Goal: Information Seeking & Learning: Learn about a topic

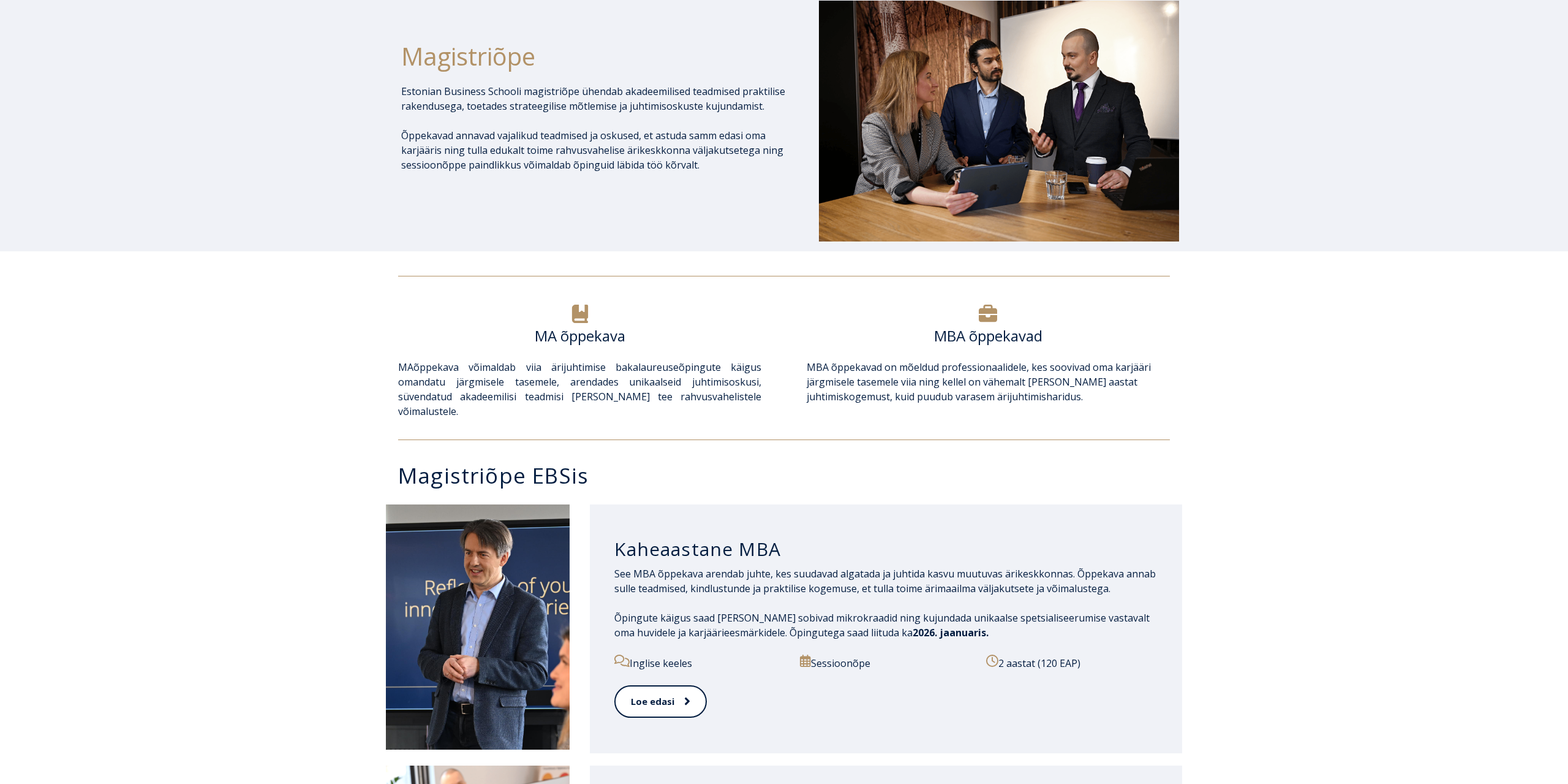
scroll to position [313, 0]
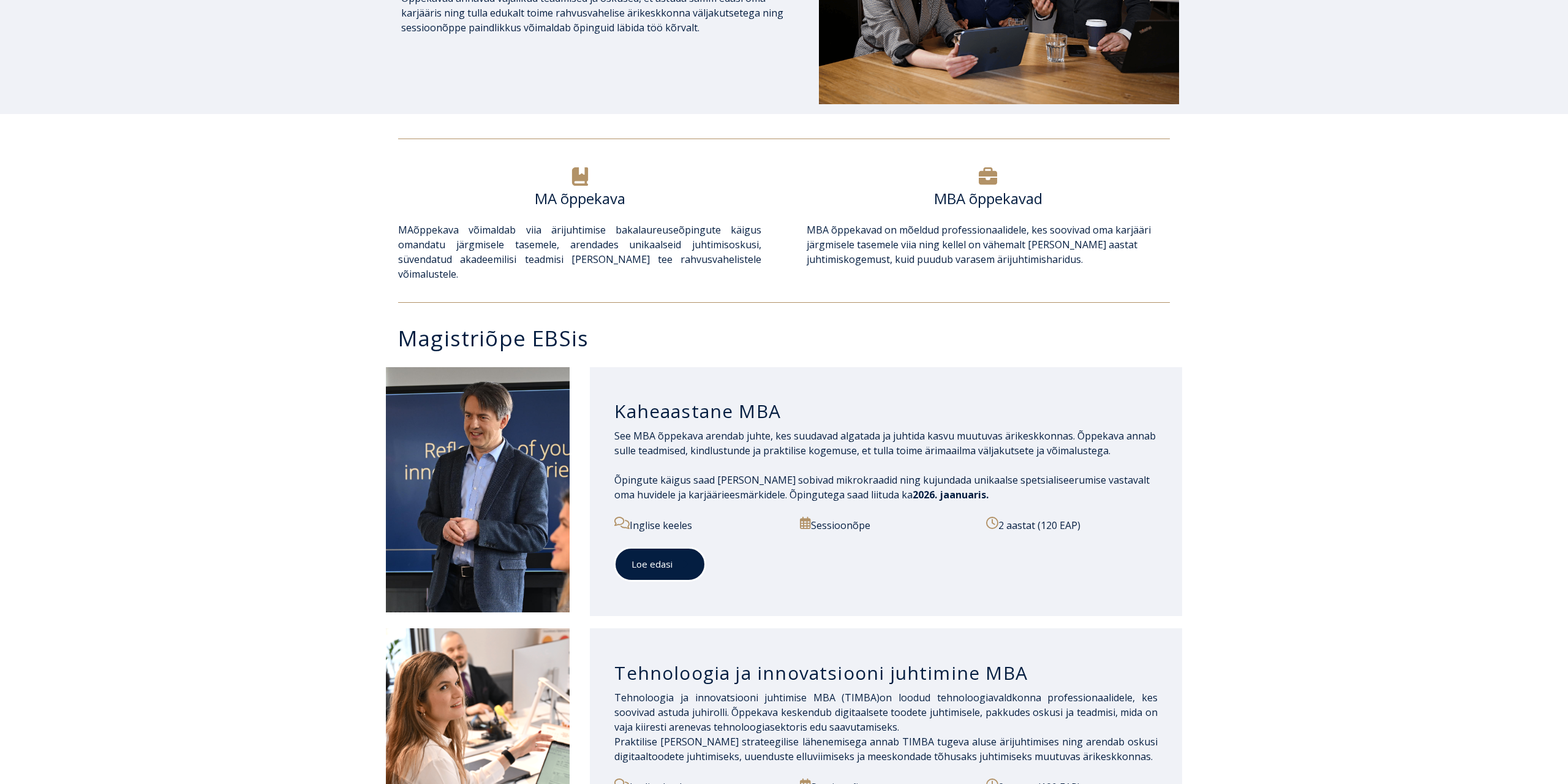
click at [674, 558] on link "Loe edasi" at bounding box center [659, 564] width 91 height 34
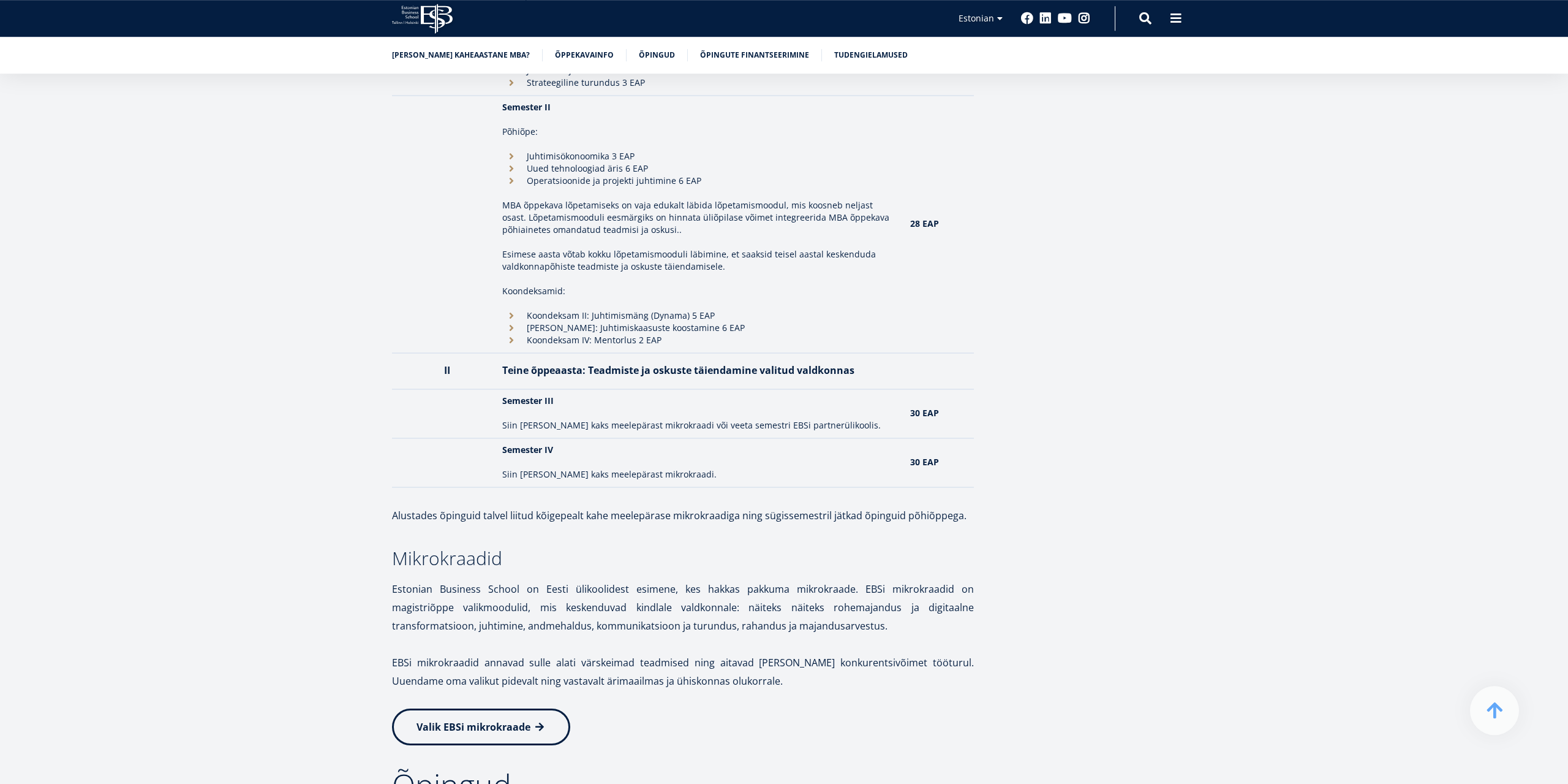
scroll to position [1375, 0]
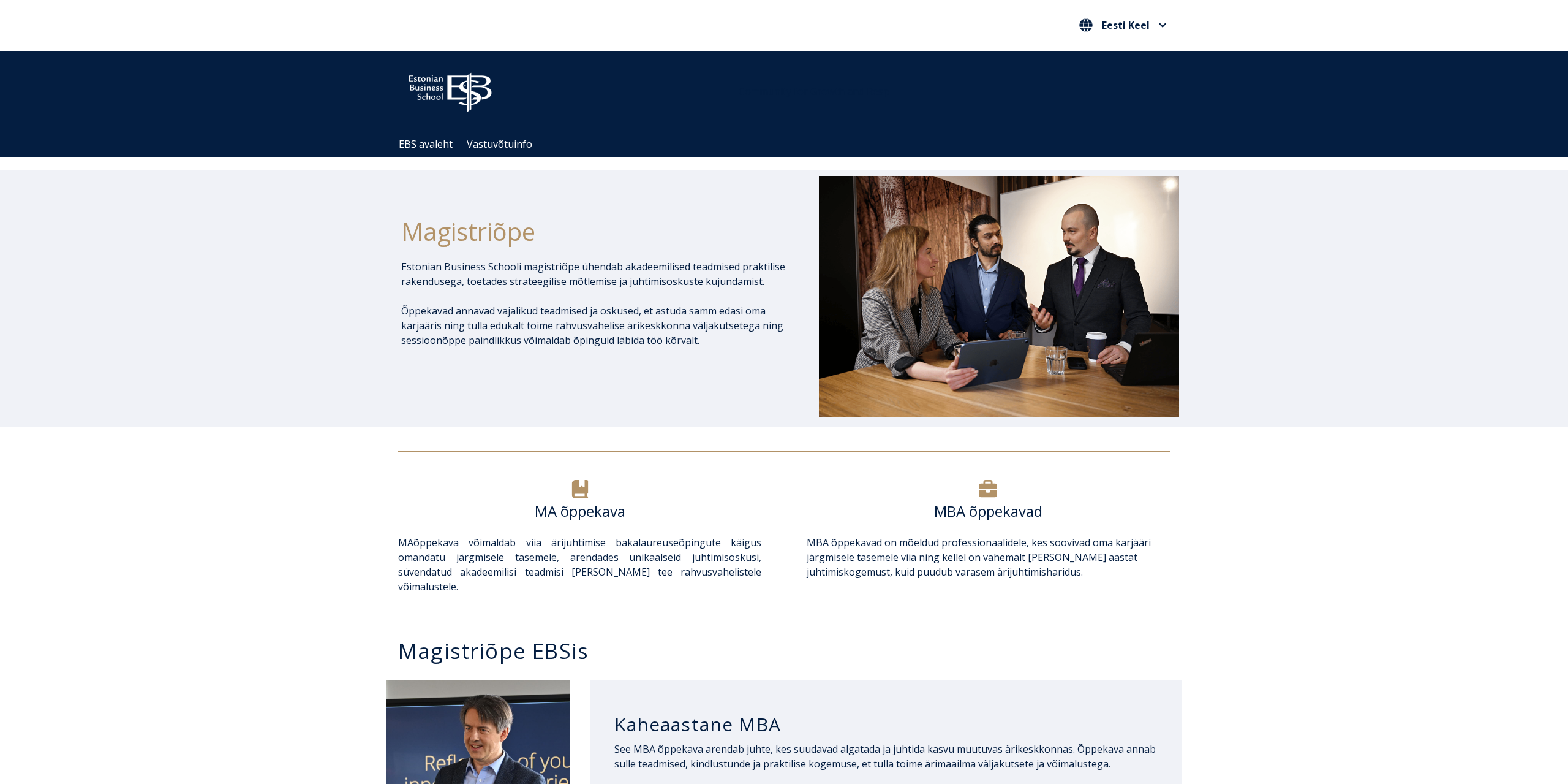
scroll to position [563, 0]
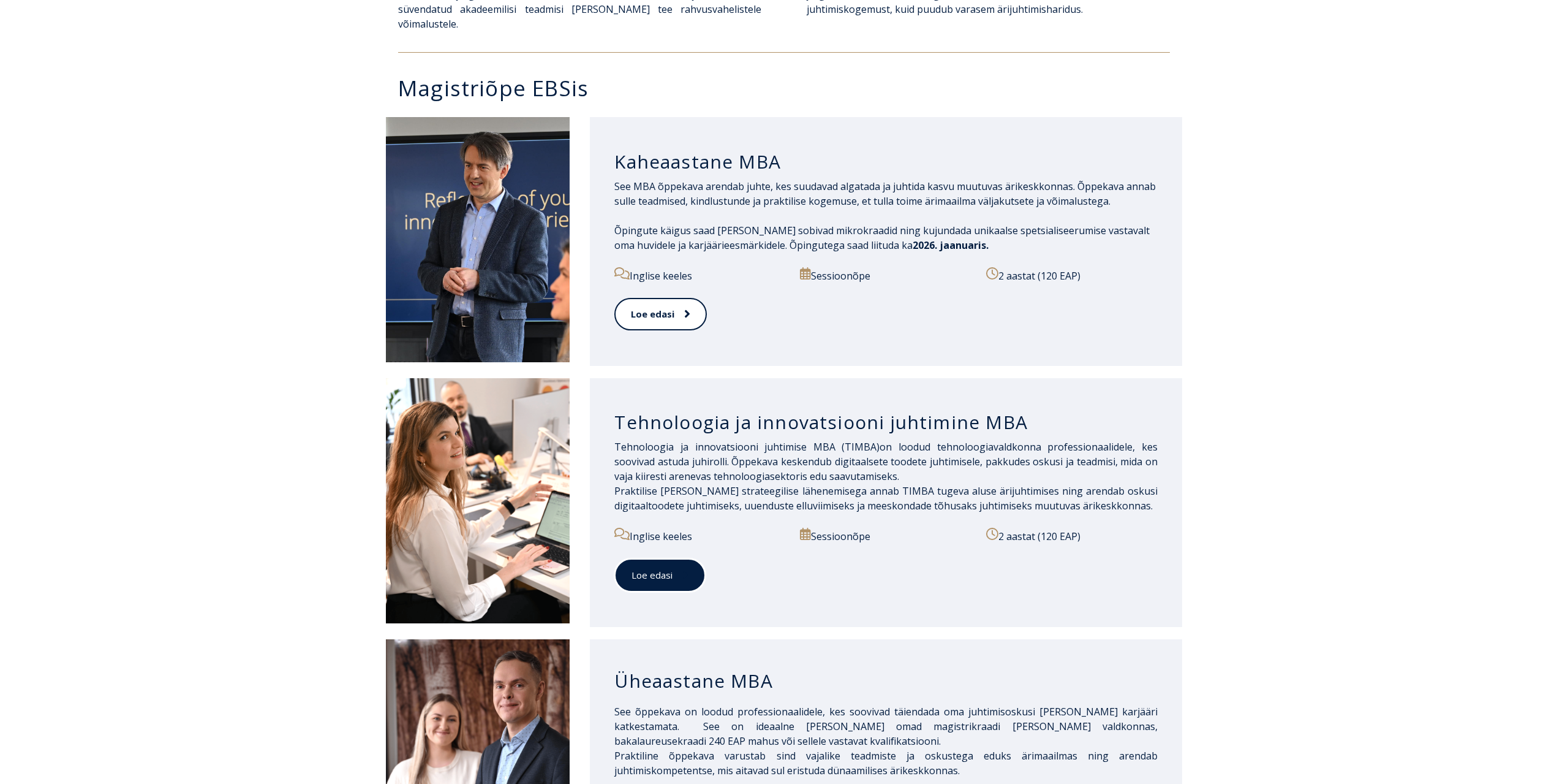
click at [669, 558] on link "Loe edasi" at bounding box center [659, 575] width 91 height 34
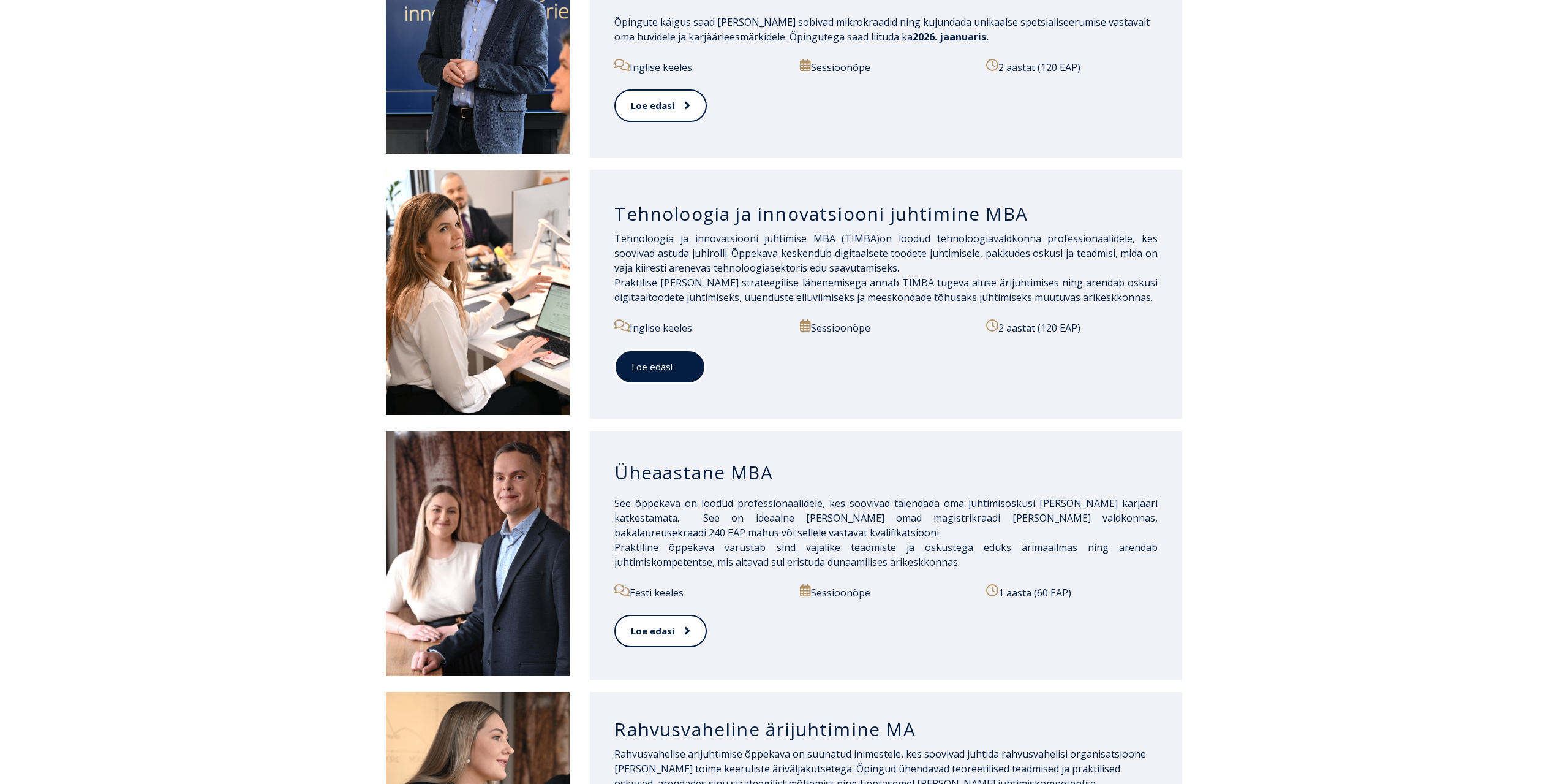
scroll to position [938, 0]
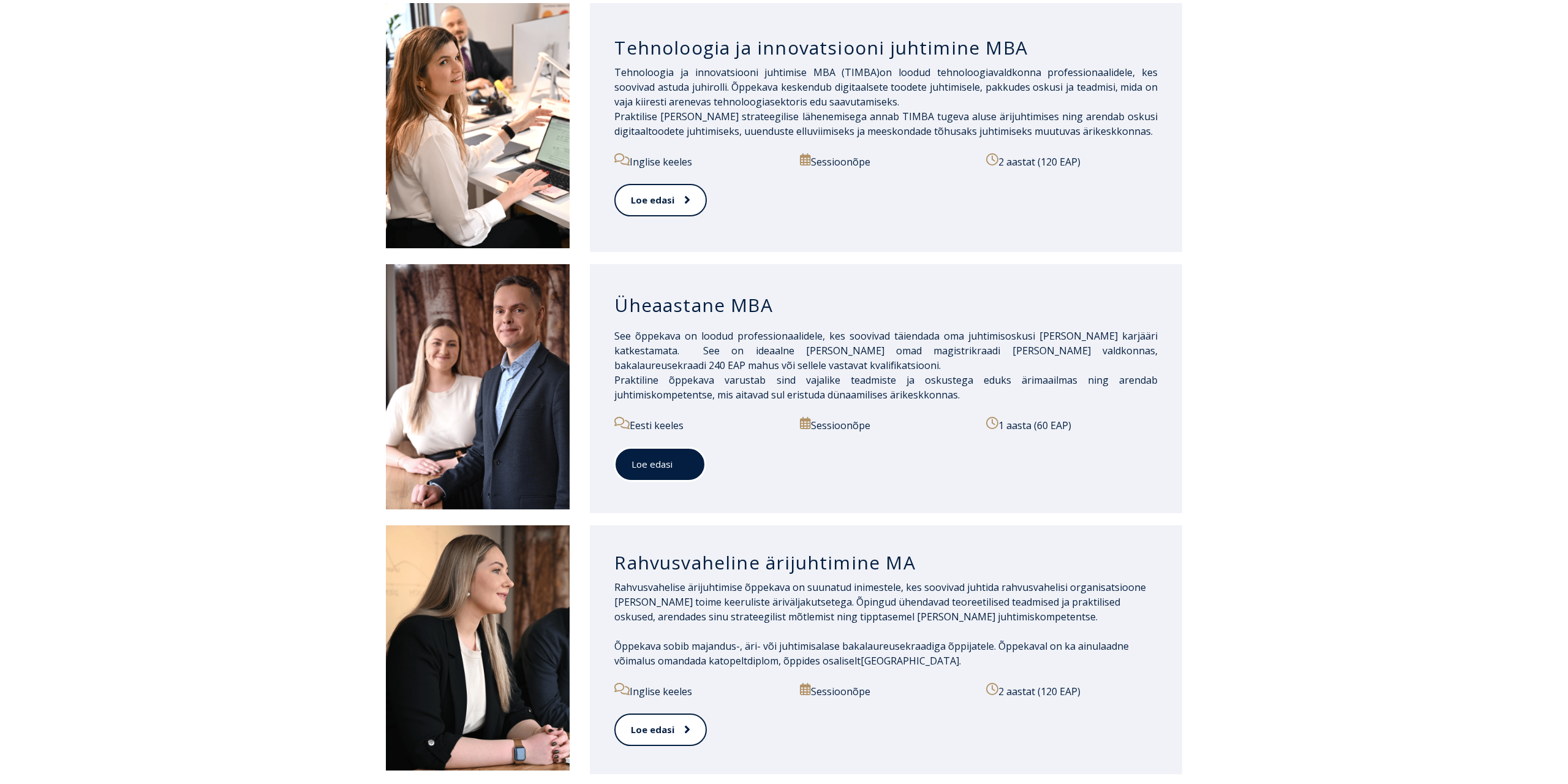
click at [671, 449] on link "Loe edasi" at bounding box center [659, 464] width 91 height 34
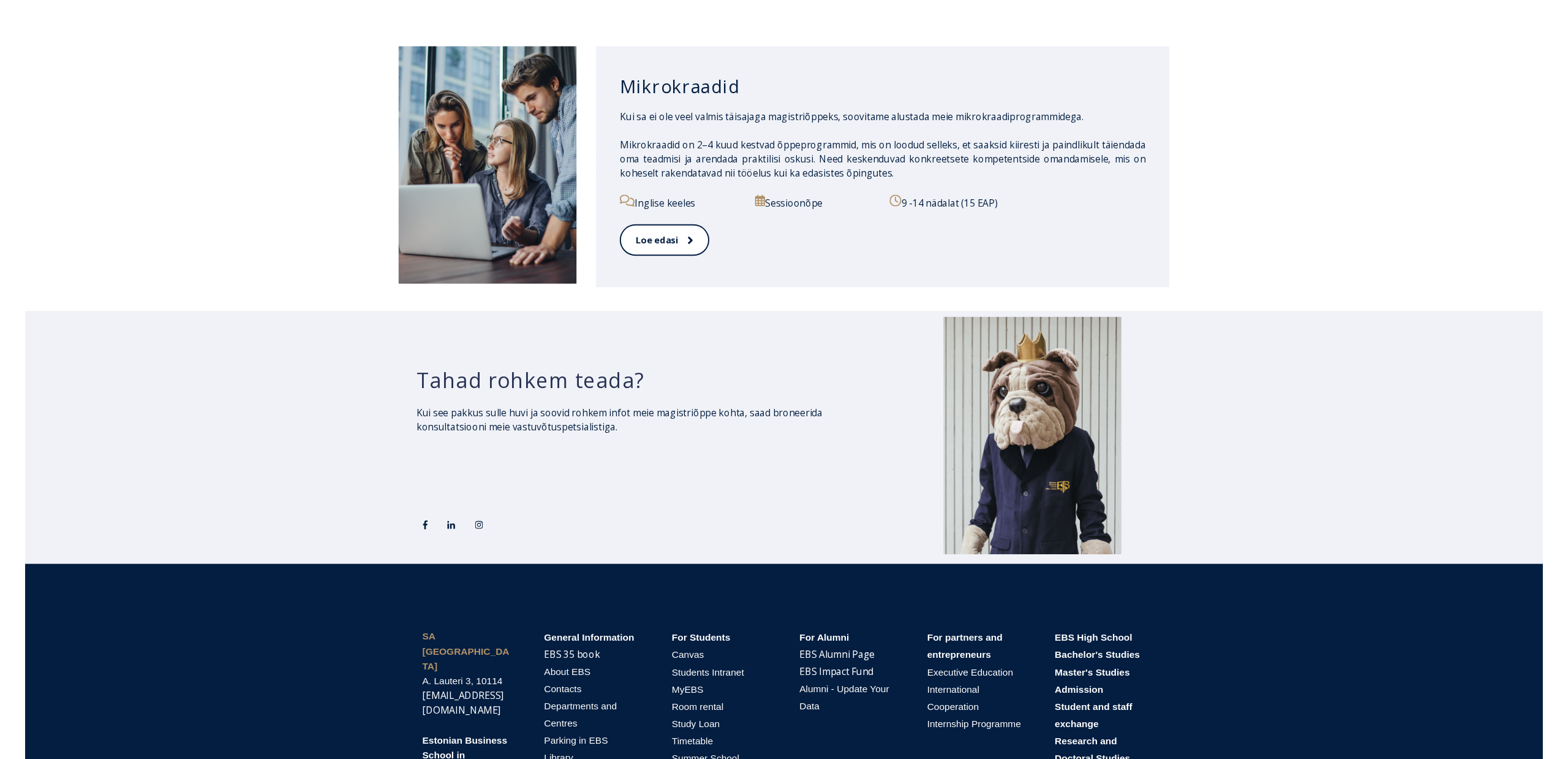
scroll to position [1938, 0]
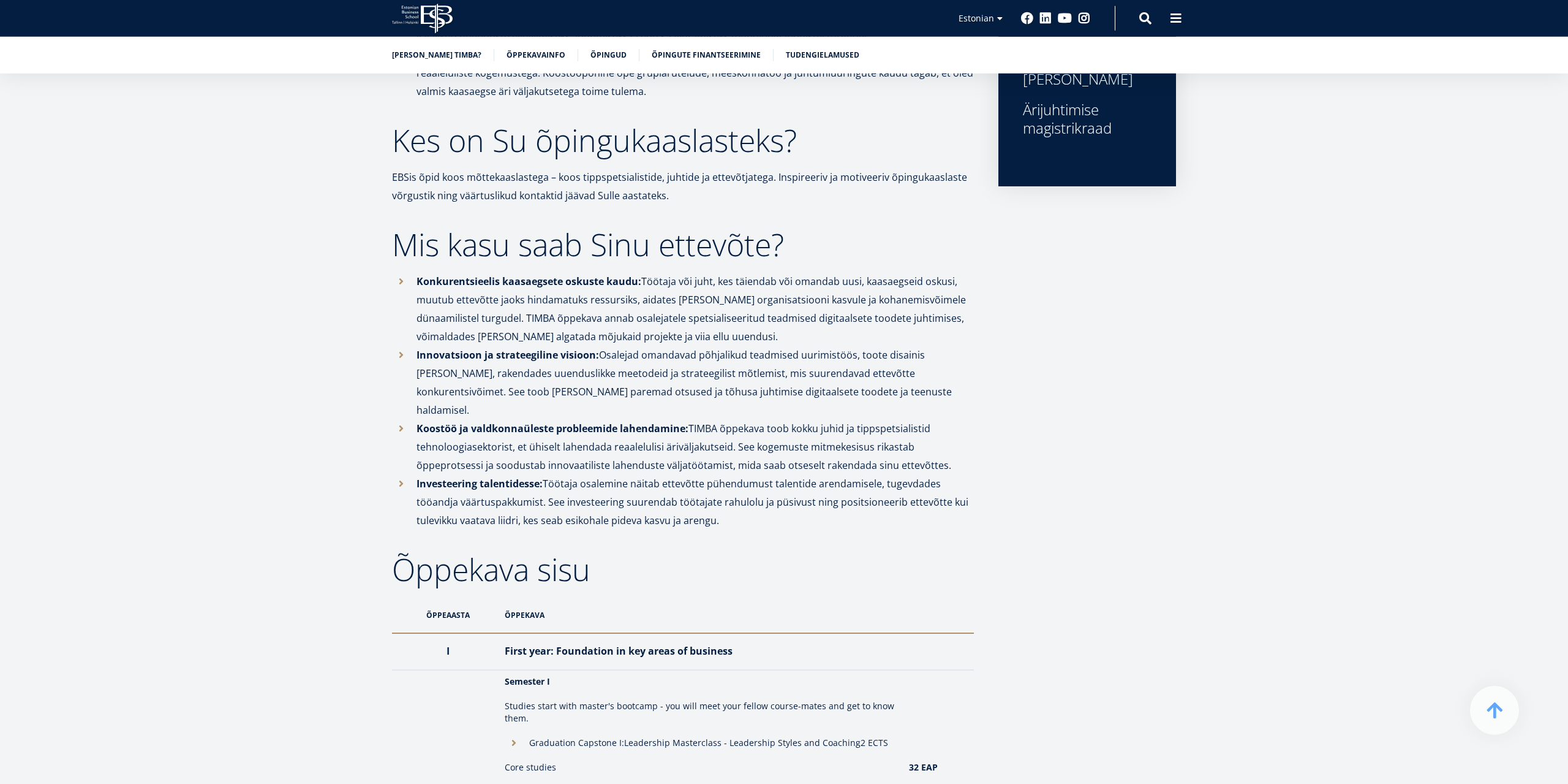
scroll to position [500, 0]
